Goal: Task Accomplishment & Management: Manage account settings

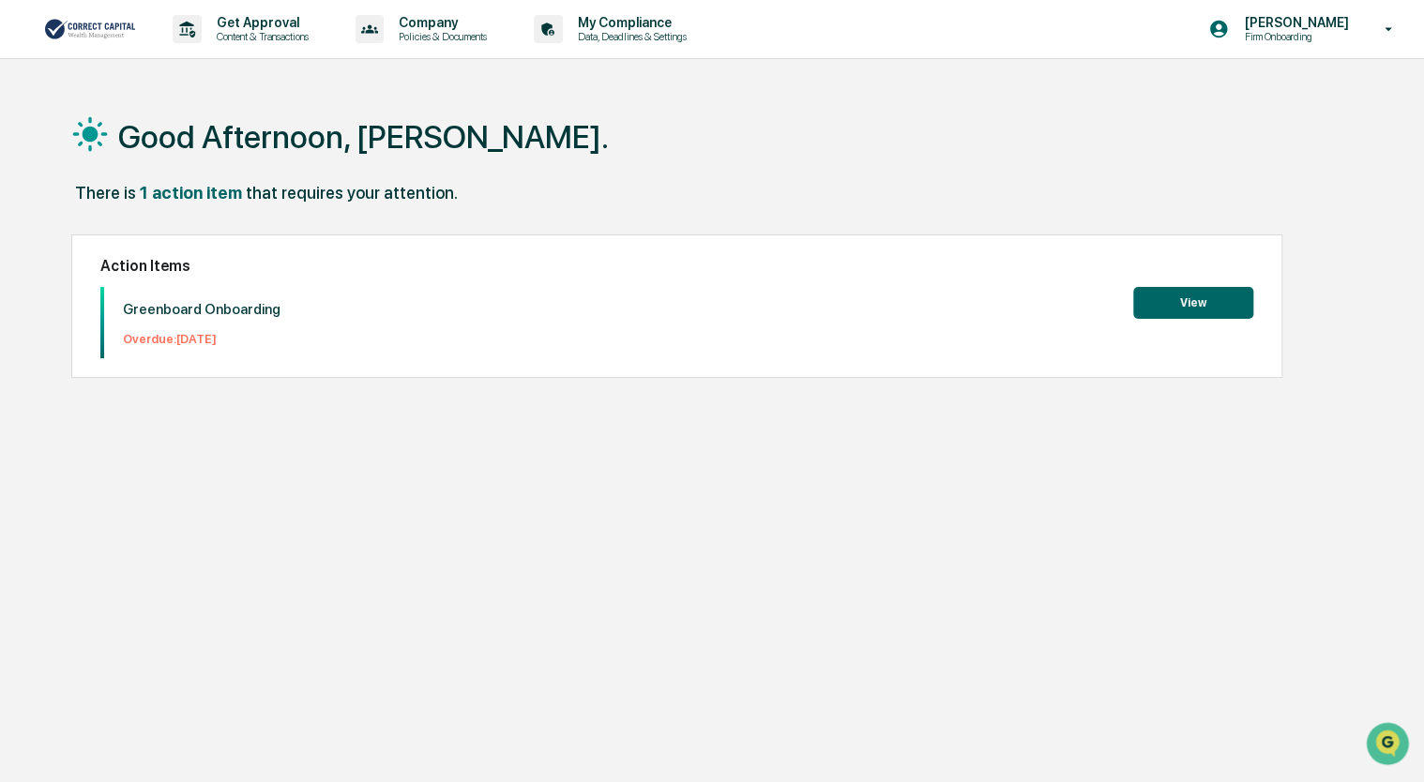
click at [1192, 298] on button "View" at bounding box center [1193, 303] width 120 height 32
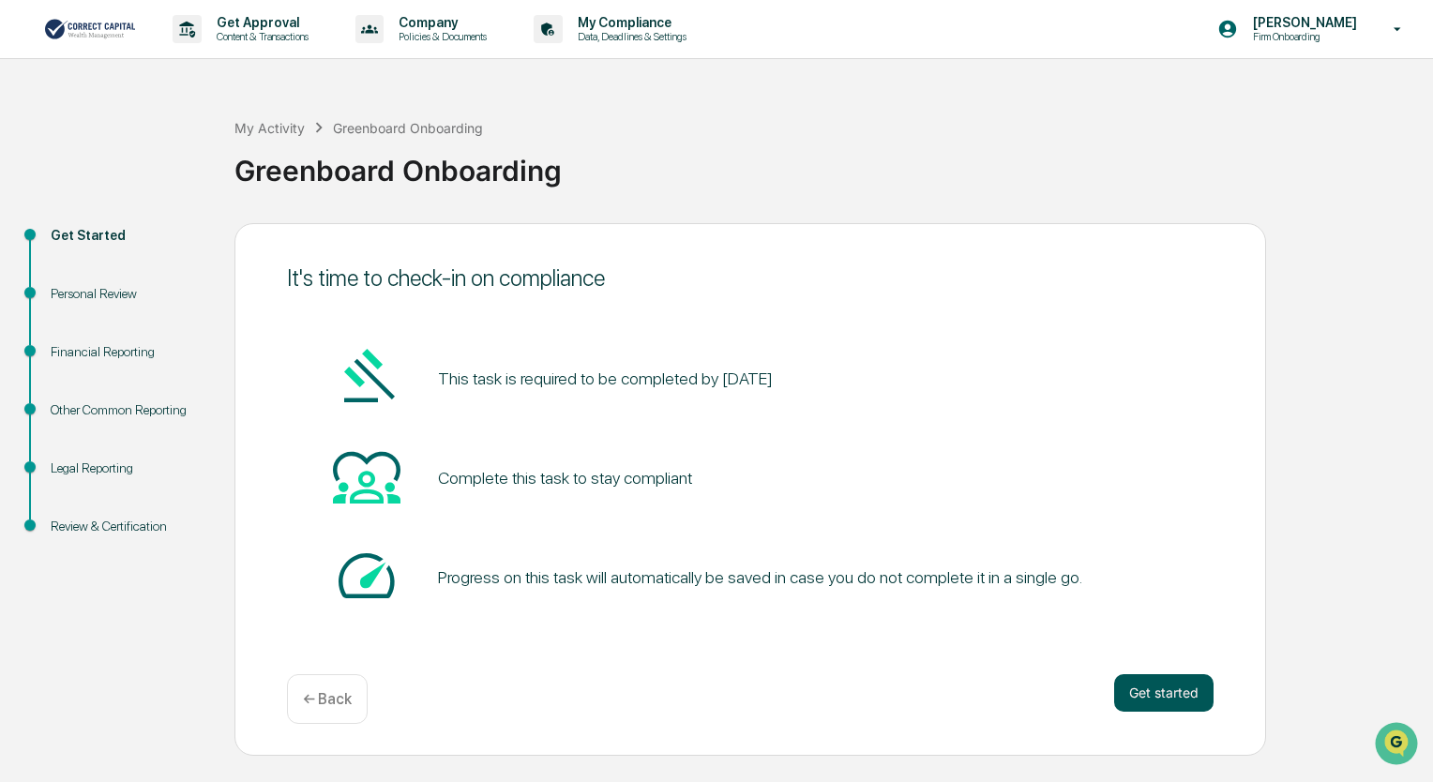
click at [1163, 688] on button "Get started" at bounding box center [1163, 693] width 99 height 38
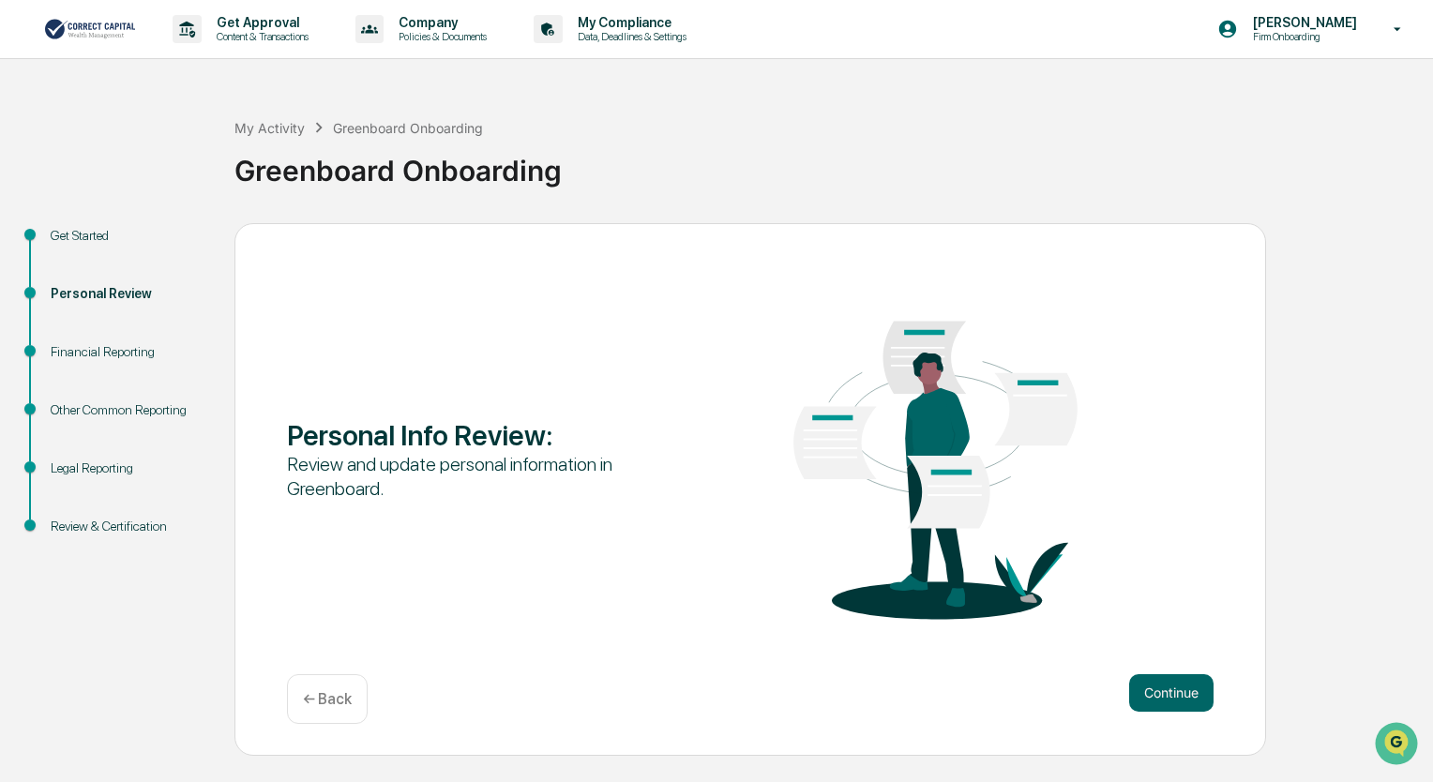
click at [1163, 688] on button "Continue" at bounding box center [1171, 693] width 84 height 38
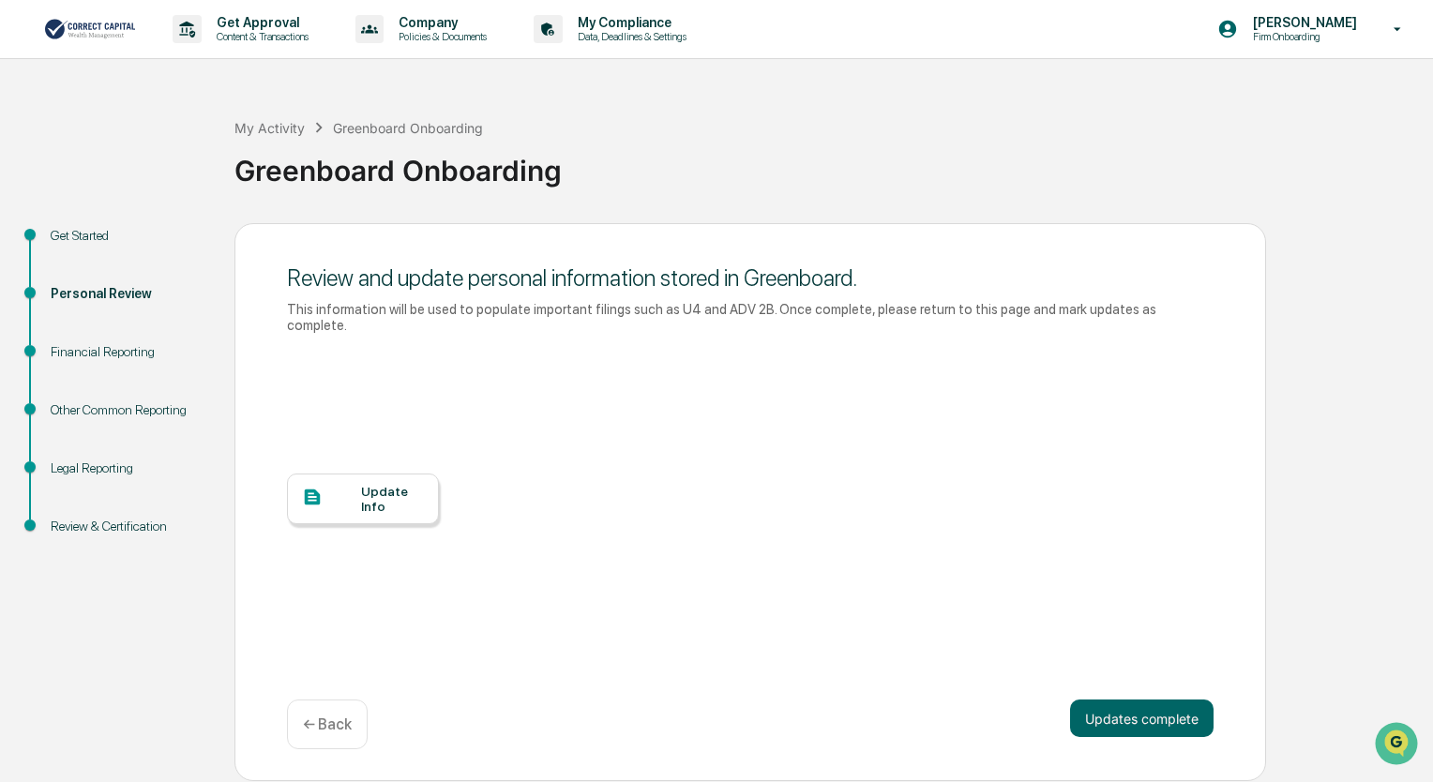
click at [364, 484] on div "Update Info" at bounding box center [392, 499] width 63 height 30
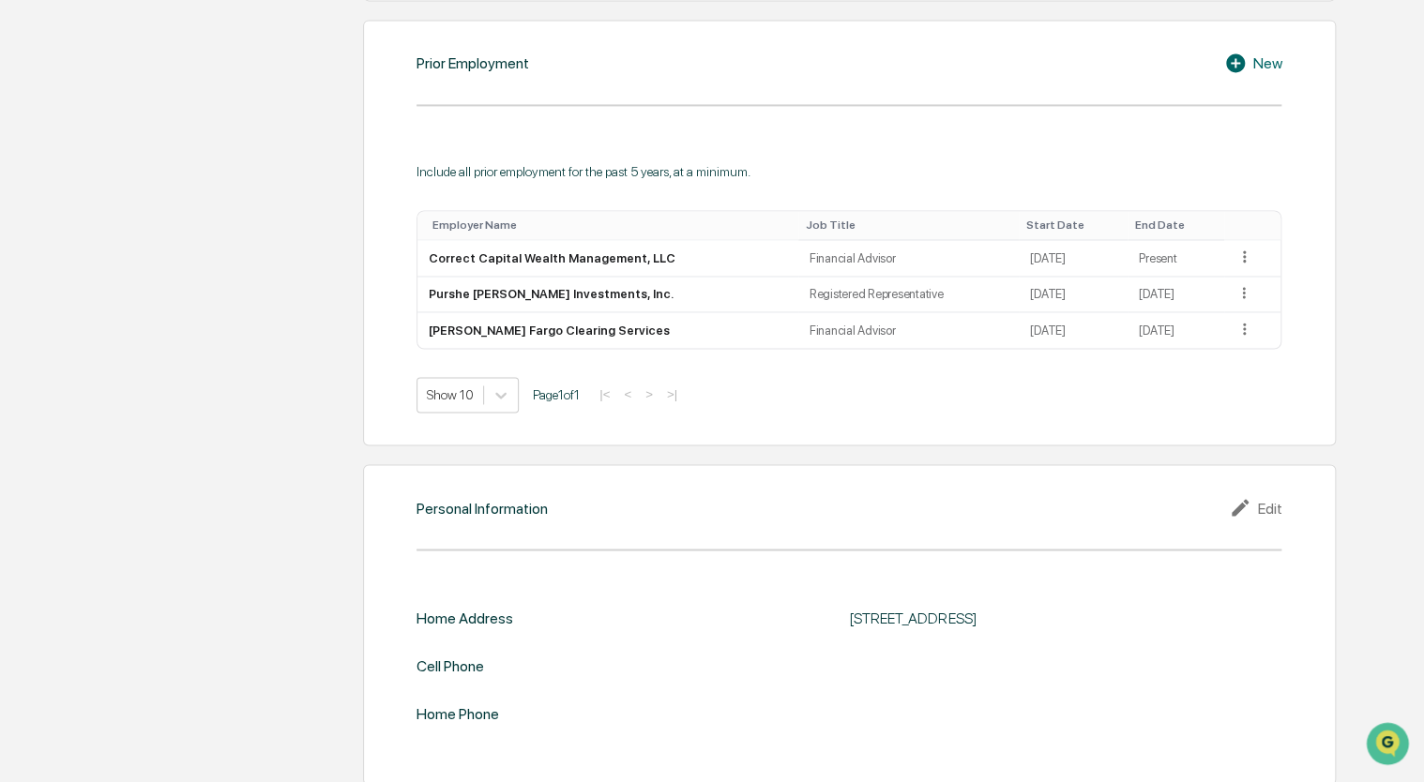
scroll to position [1373, 0]
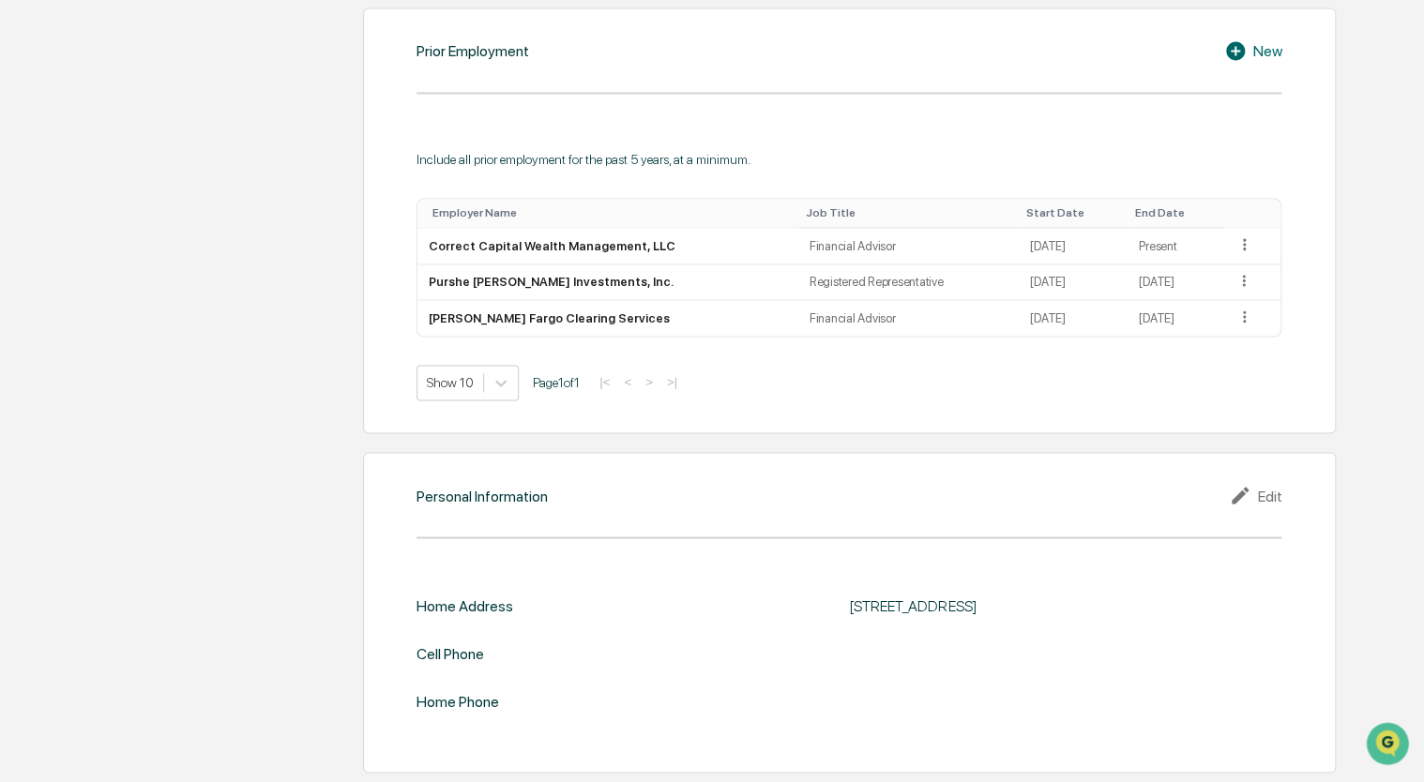
click at [1246, 492] on icon at bounding box center [1240, 495] width 17 height 17
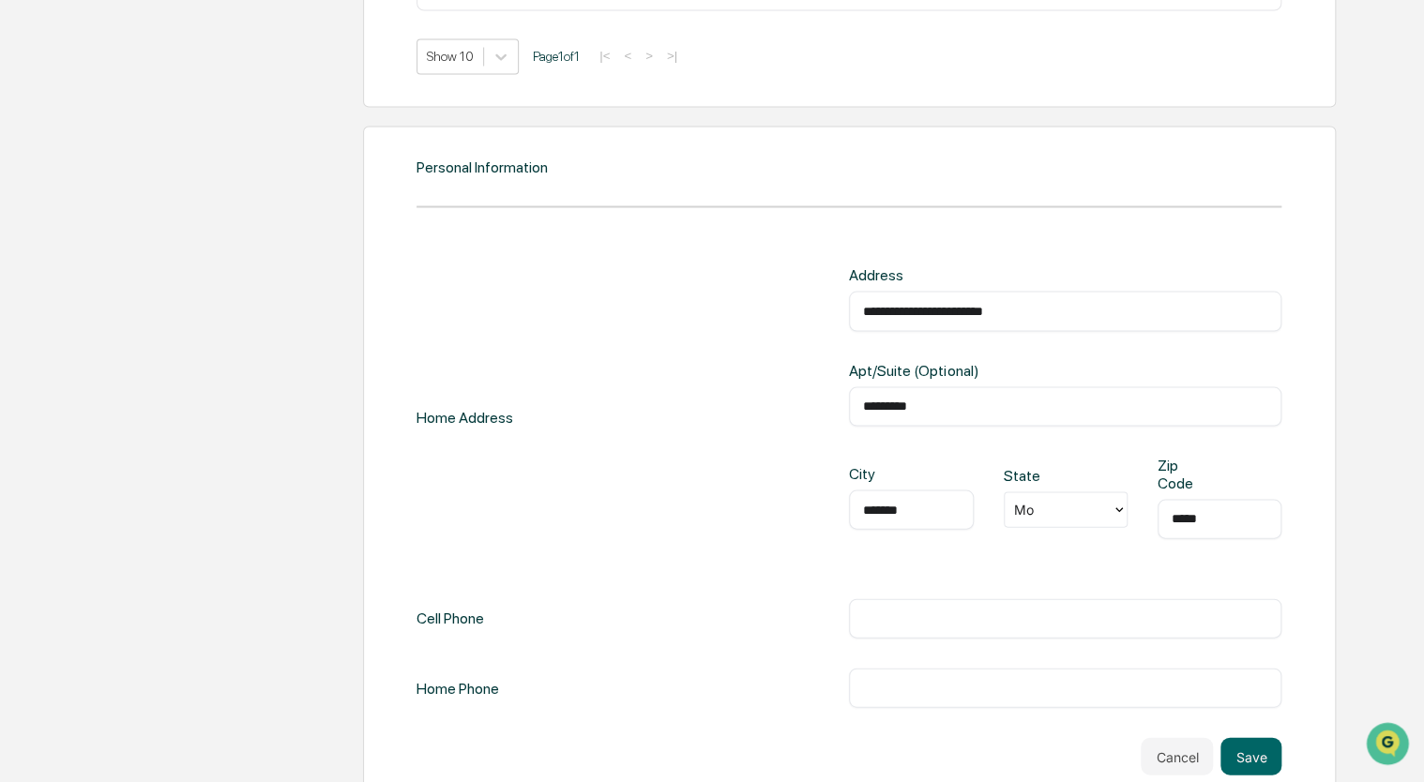
scroll to position [1732, 0]
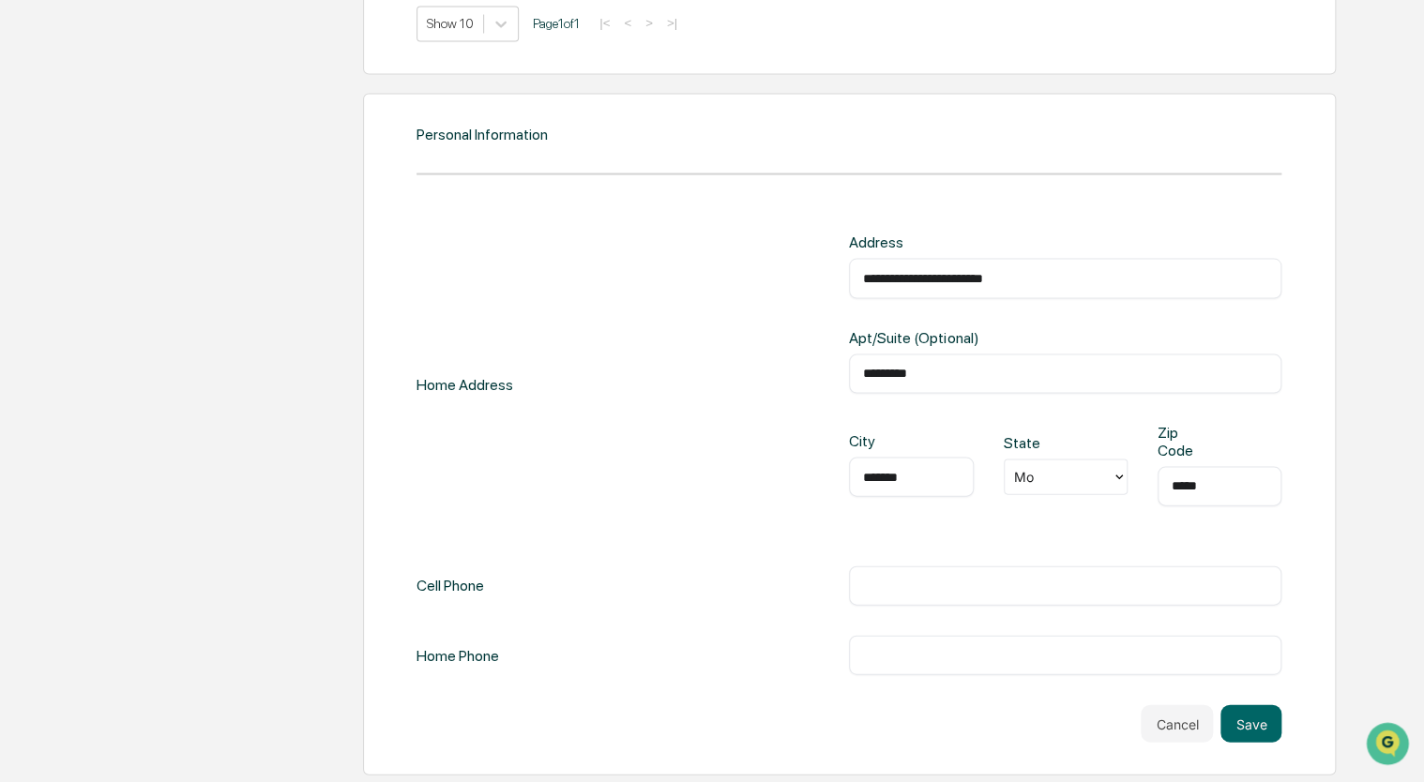
click at [895, 586] on input "text" at bounding box center [1065, 585] width 404 height 19
type input "**********"
click at [1248, 719] on button "Save" at bounding box center [1250, 723] width 61 height 38
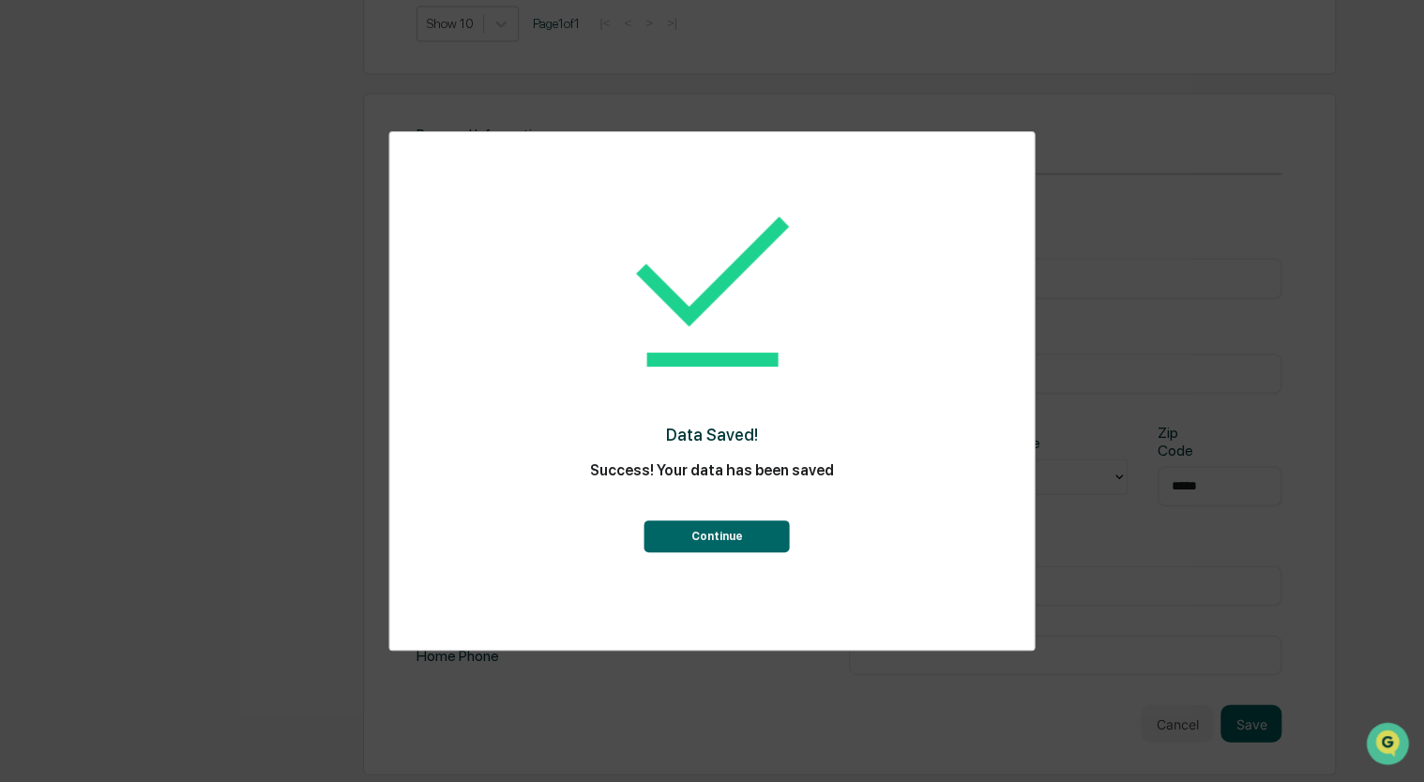
click at [714, 529] on button "Continue" at bounding box center [716, 537] width 145 height 32
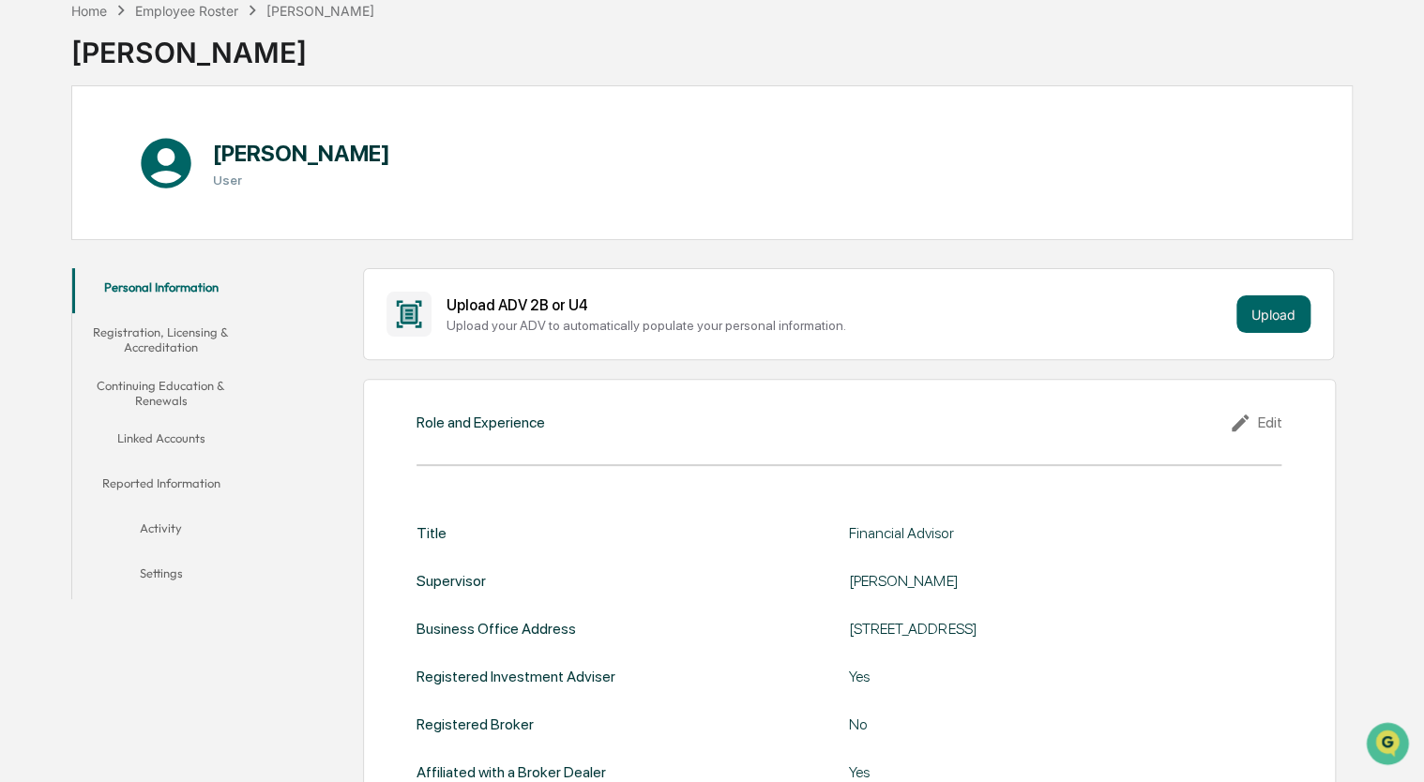
scroll to position [0, 0]
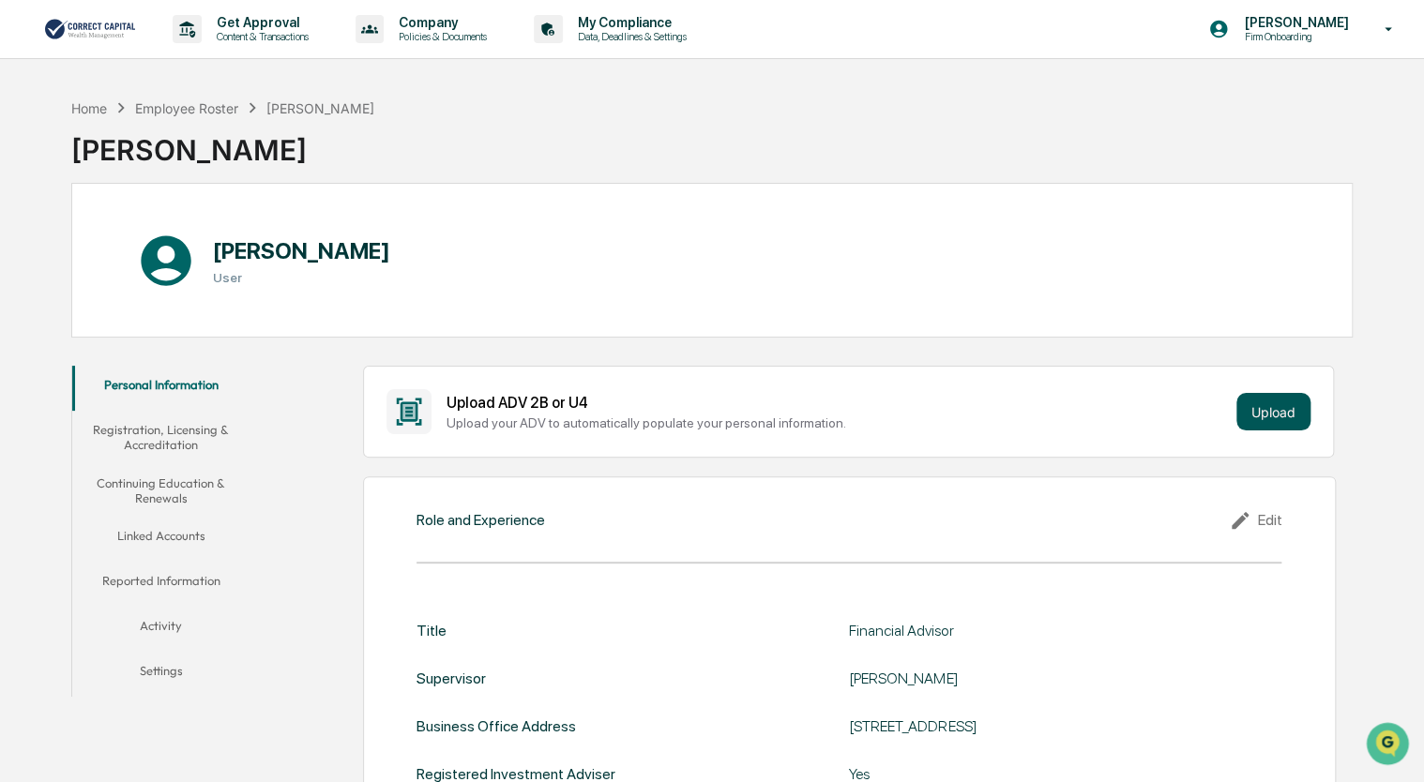
click at [1283, 407] on button "Upload" at bounding box center [1273, 412] width 74 height 38
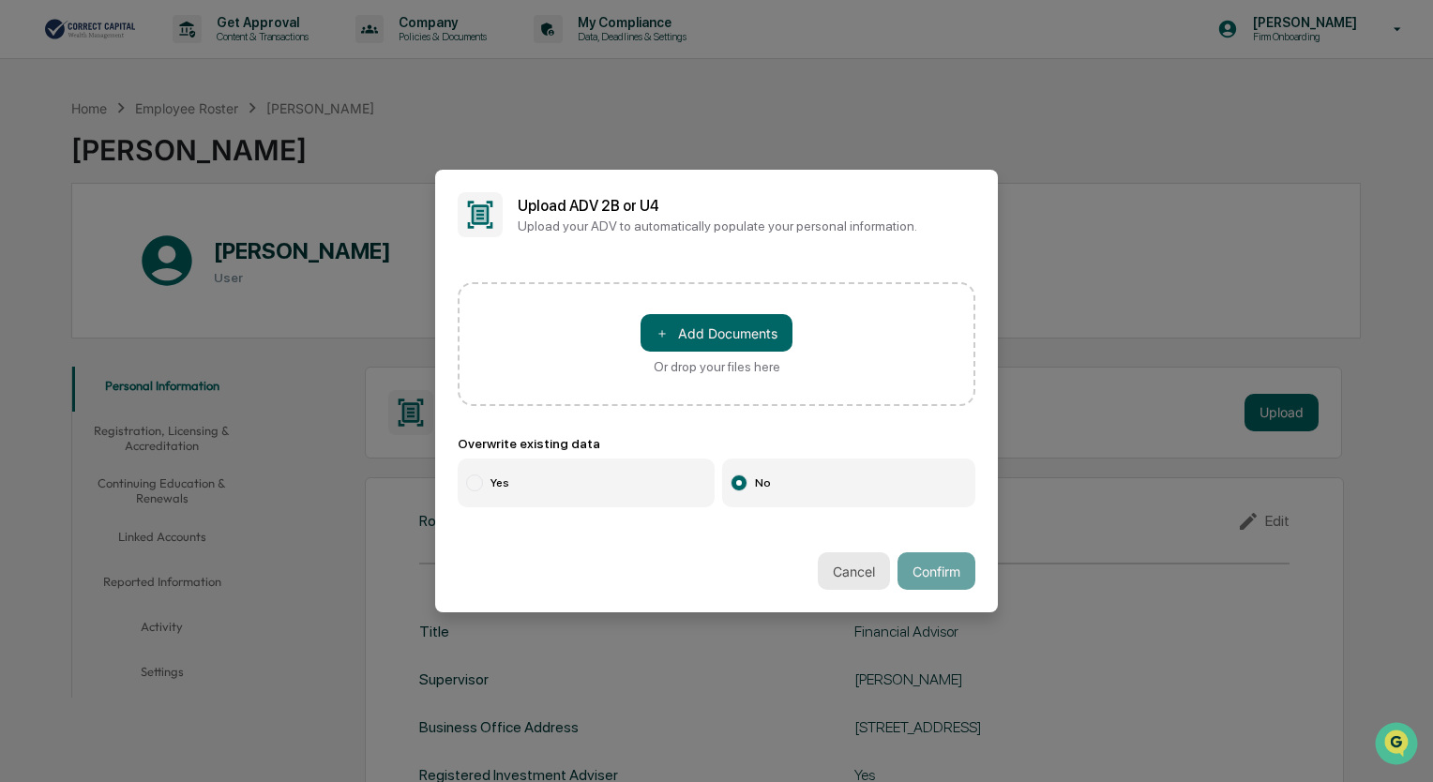
click at [835, 567] on button "Cancel" at bounding box center [854, 571] width 72 height 38
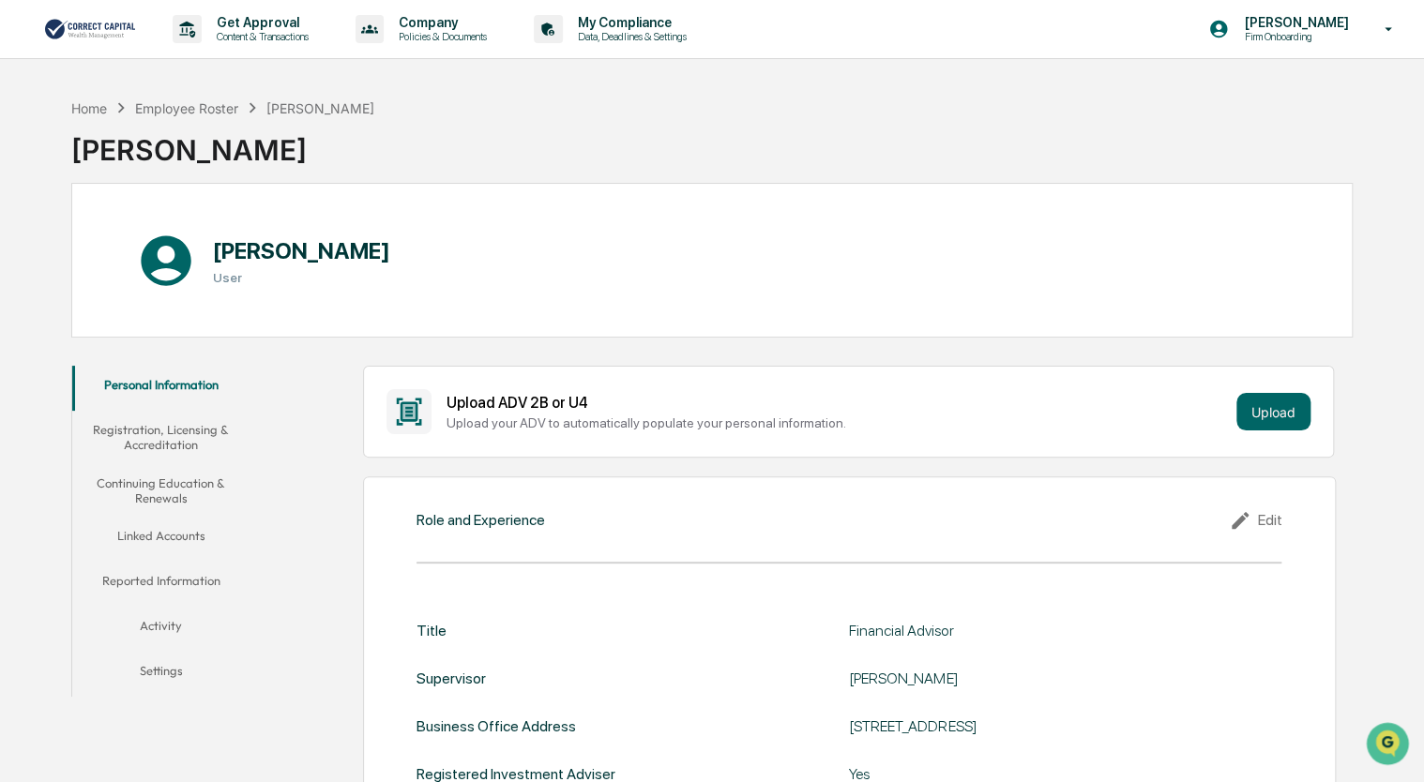
click at [168, 444] on button "Registration, Licensing & Accreditation" at bounding box center [161, 437] width 178 height 53
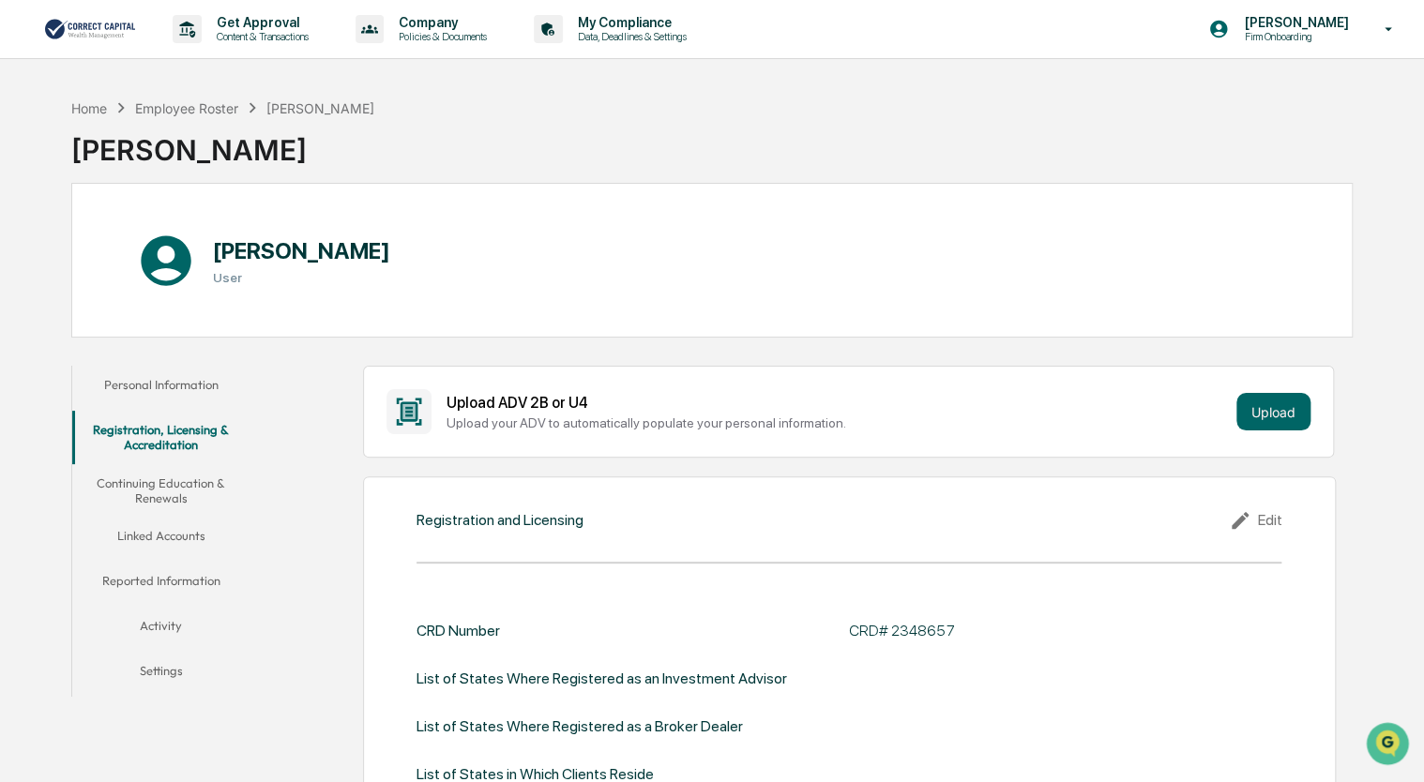
click at [169, 492] on button "Continuing Education & Renewals" at bounding box center [161, 490] width 178 height 53
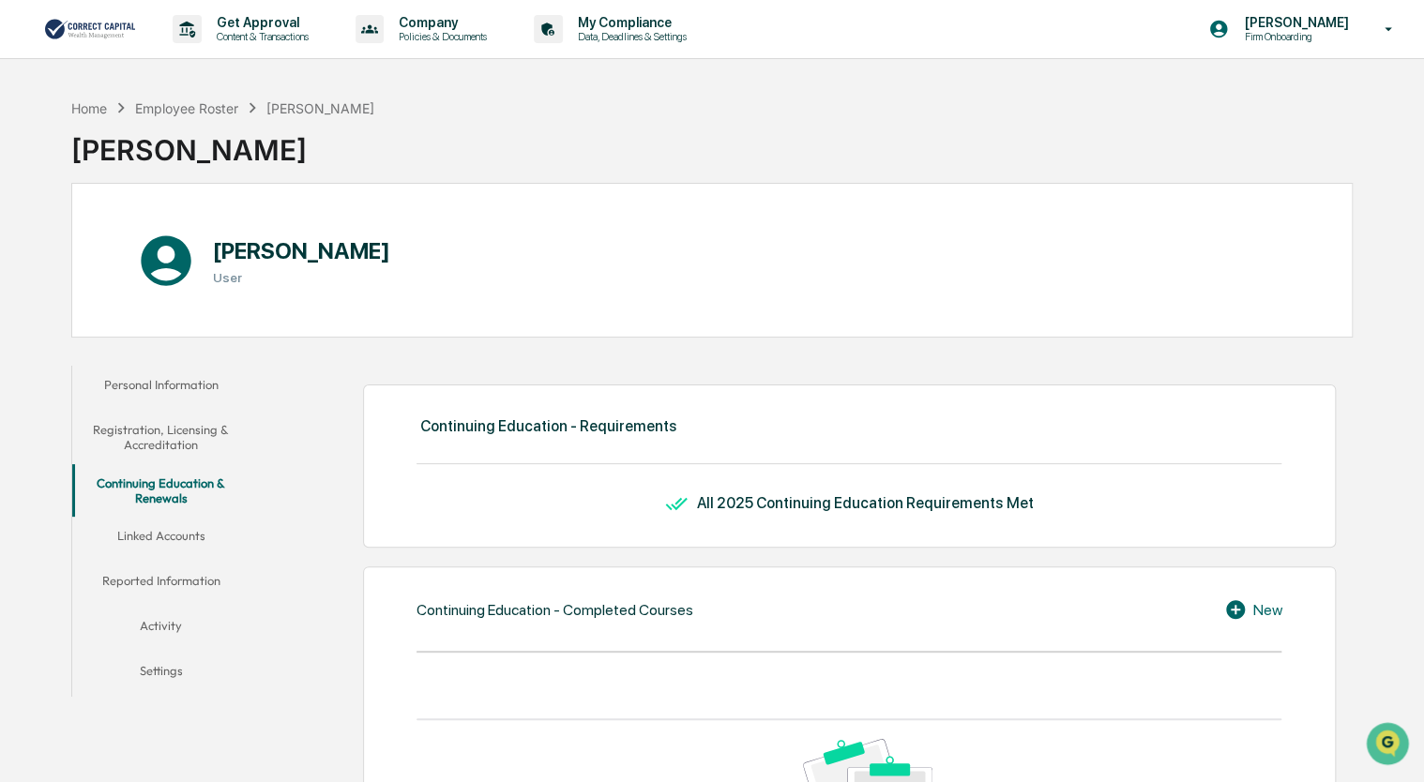
click at [175, 536] on button "Linked Accounts" at bounding box center [161, 539] width 178 height 45
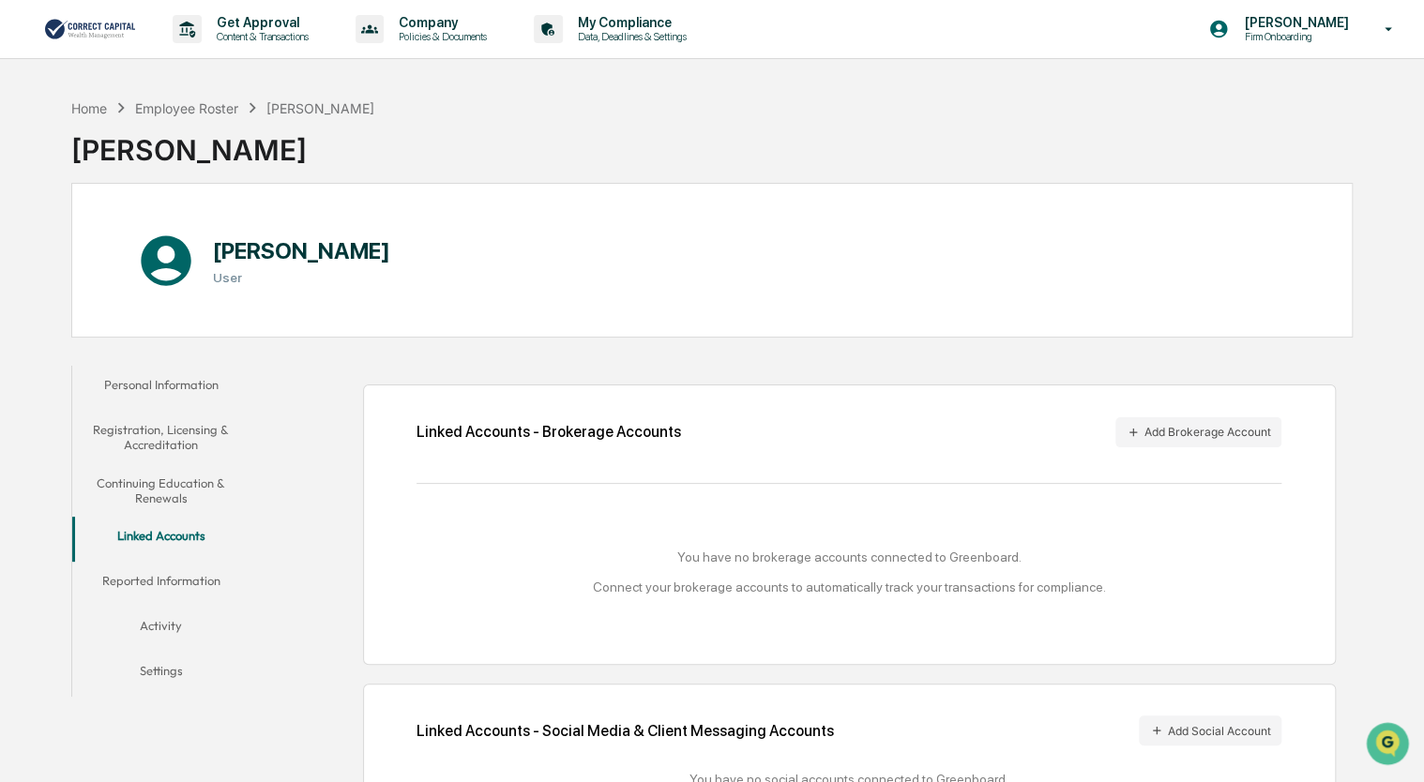
click at [184, 582] on button "Reported Information" at bounding box center [161, 584] width 178 height 45
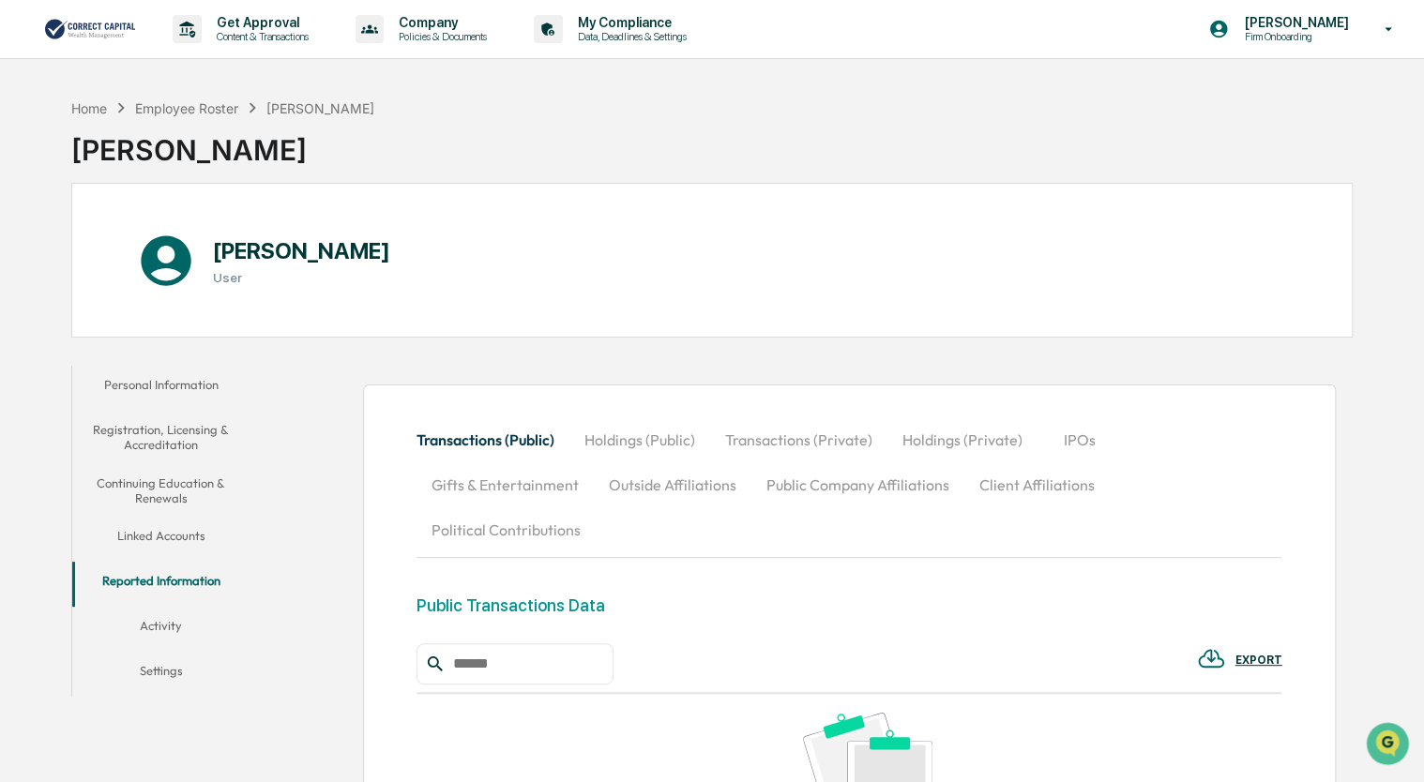
click at [165, 625] on button "Activity" at bounding box center [161, 629] width 178 height 45
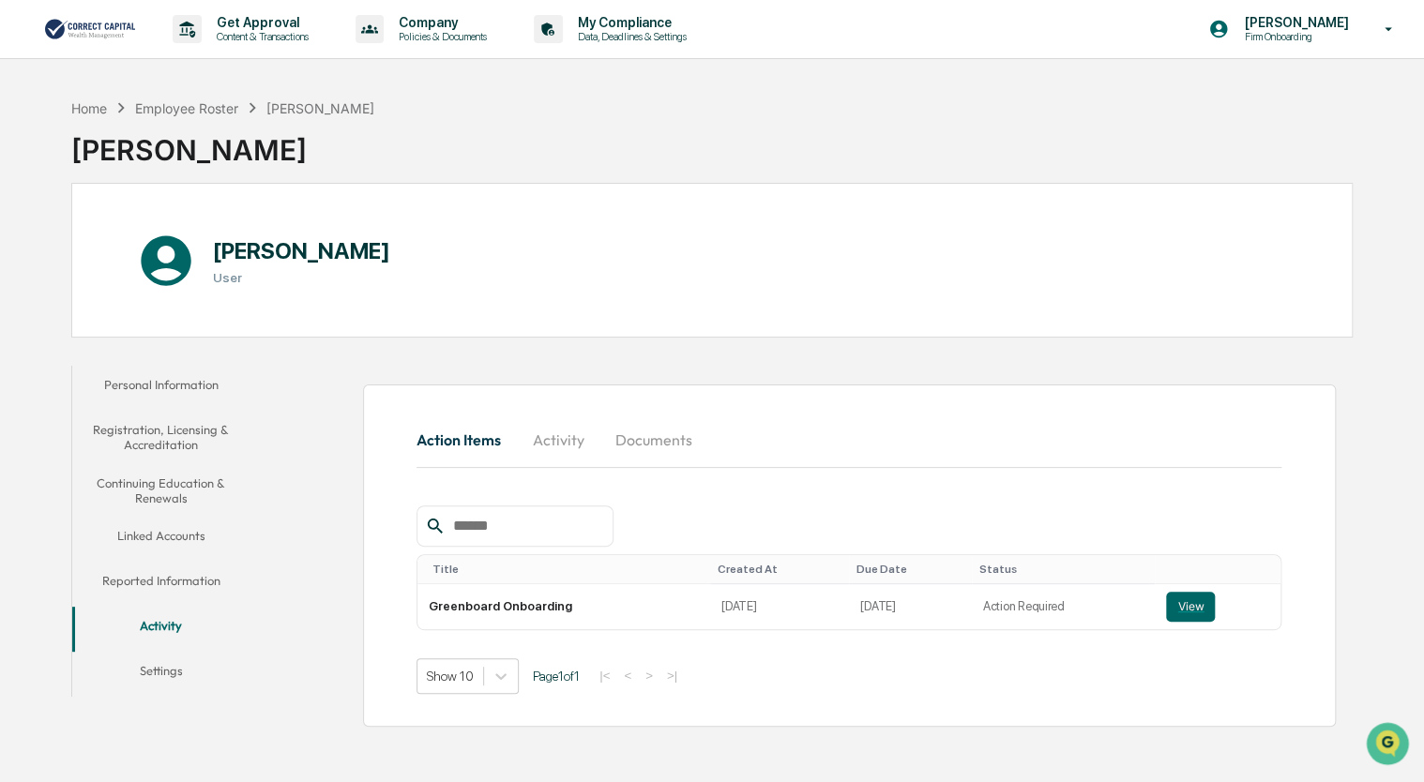
click at [165, 670] on button "Settings" at bounding box center [161, 674] width 178 height 45
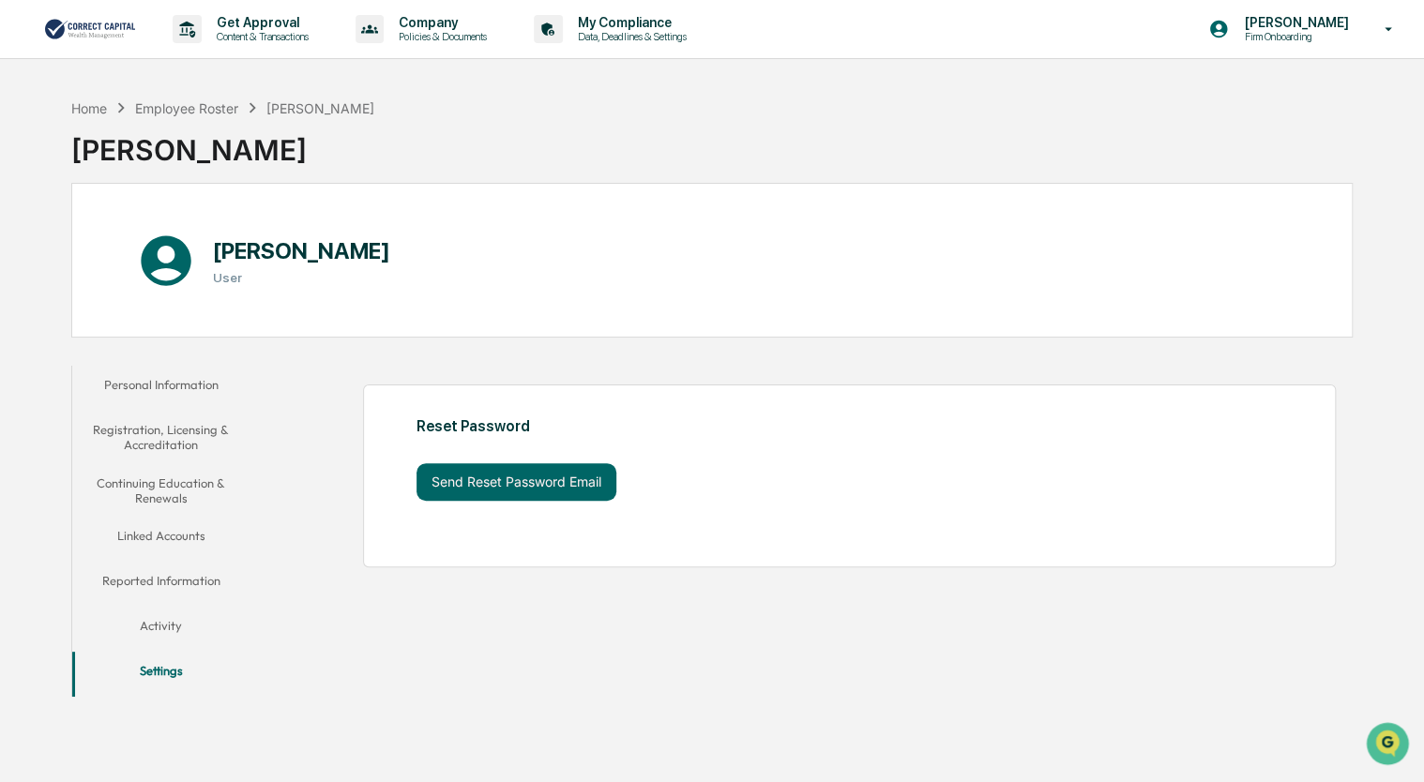
click at [169, 386] on button "Personal Information" at bounding box center [161, 388] width 178 height 45
